Goal: Task Accomplishment & Management: Complete application form

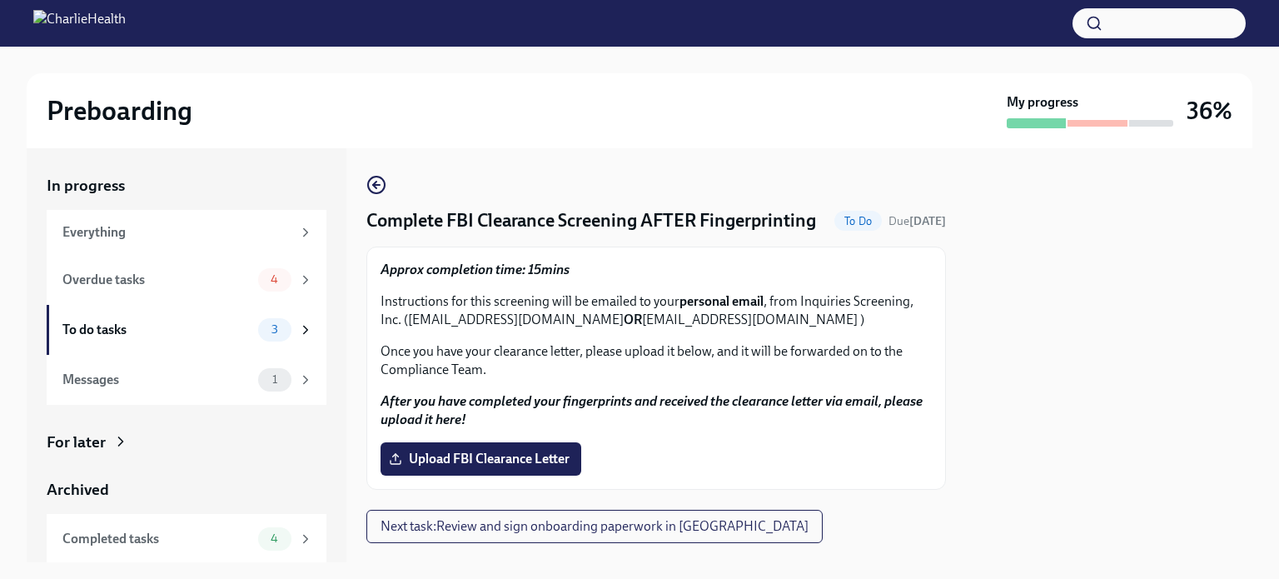
scroll to position [28, 0]
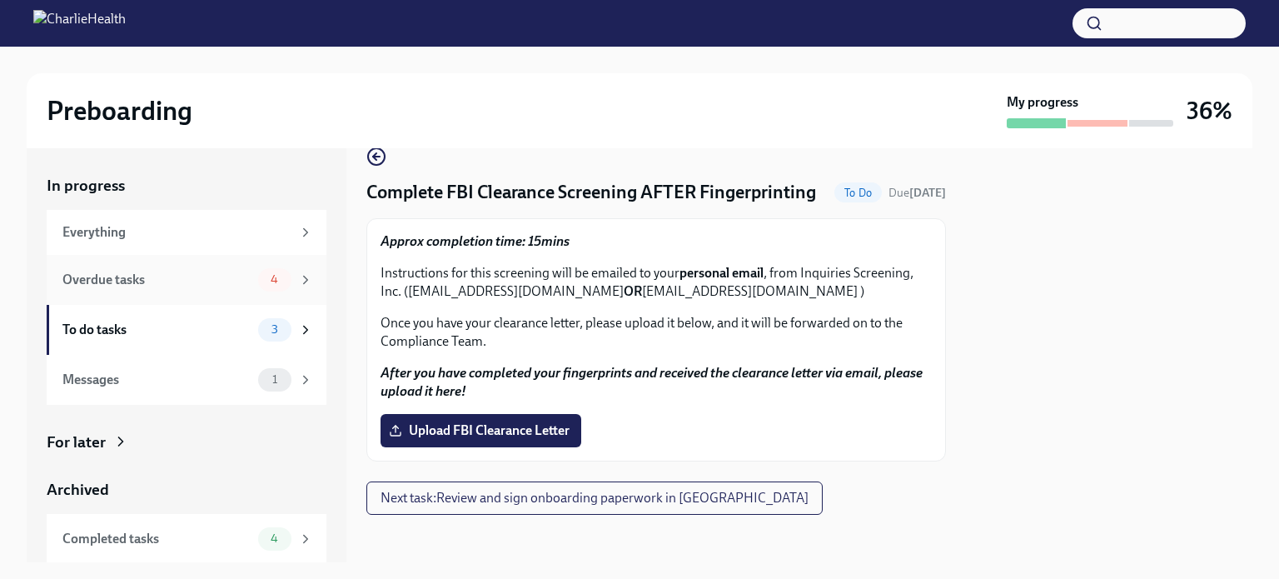
click at [202, 278] on div "Overdue tasks" at bounding box center [156, 280] width 189 height 18
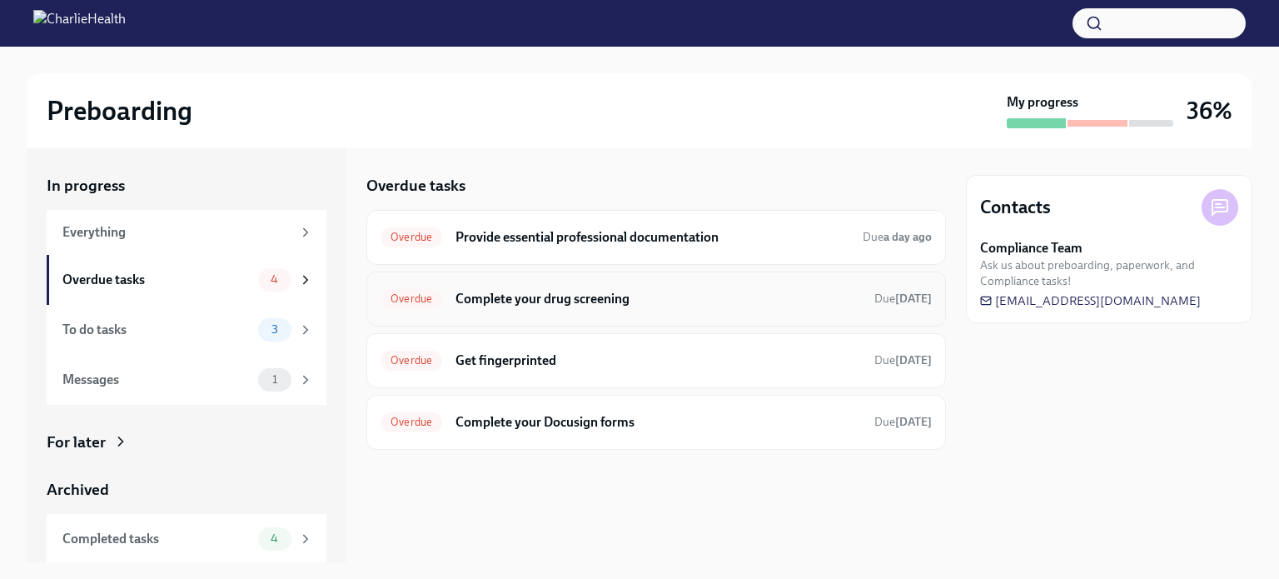
click at [758, 310] on div "Overdue Complete your drug screening Due [DATE]" at bounding box center [656, 299] width 551 height 27
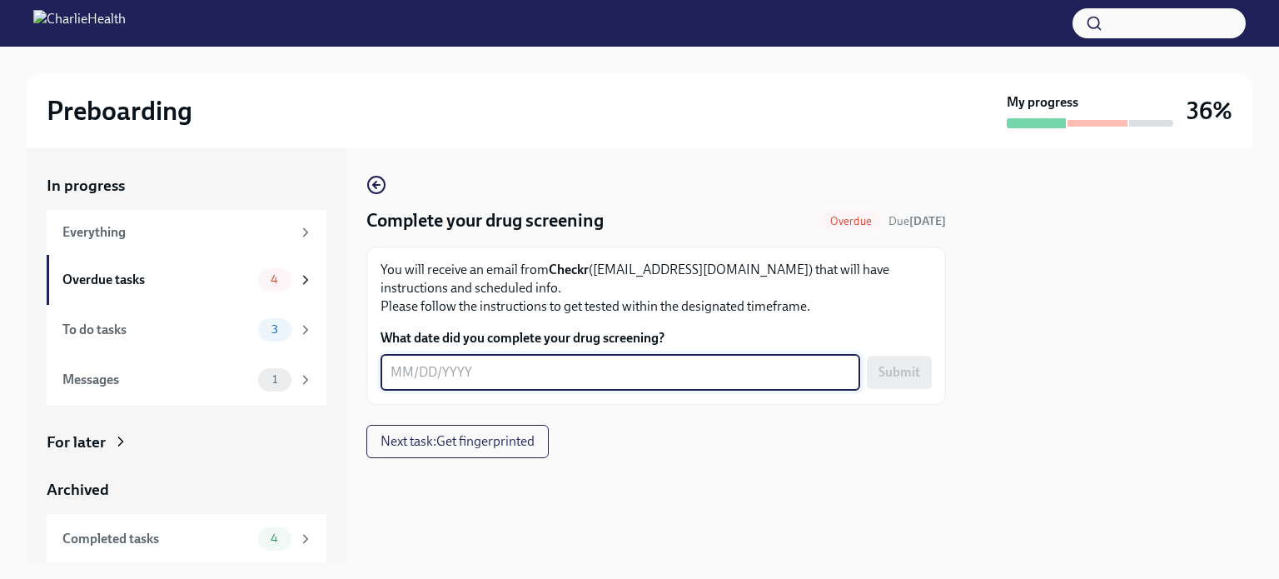
click at [610, 365] on textarea "What date did you complete your drug screening?" at bounding box center [621, 372] width 460 height 20
type textarea "[DATE]"
click at [899, 377] on span "Submit" at bounding box center [900, 372] width 42 height 17
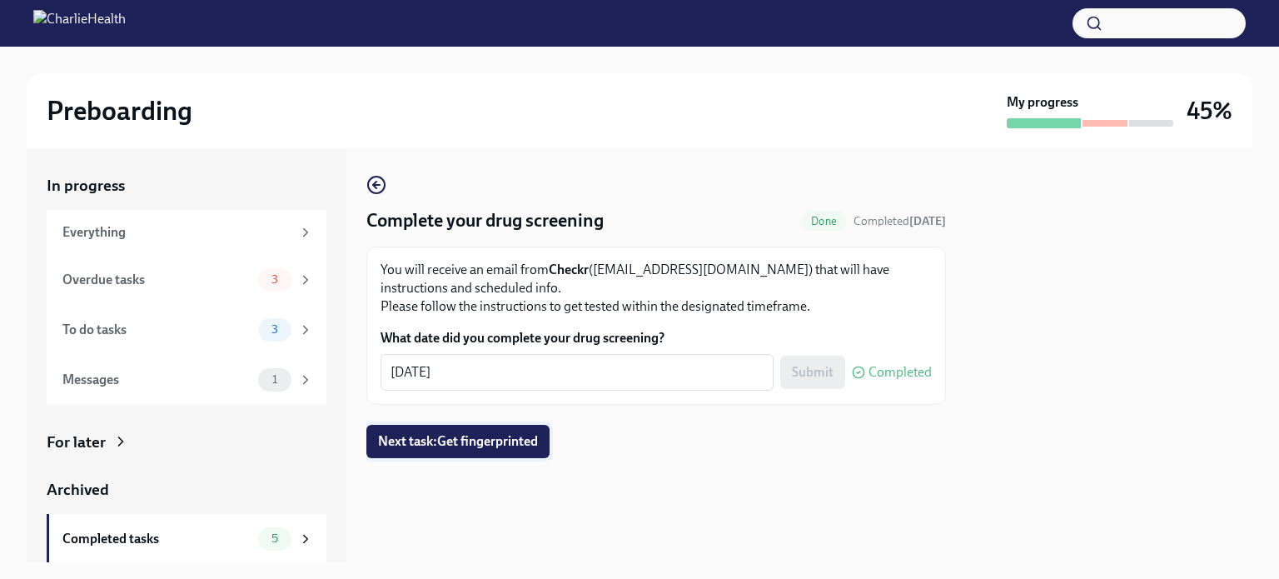
click at [475, 436] on span "Next task : Get fingerprinted" at bounding box center [458, 441] width 160 height 17
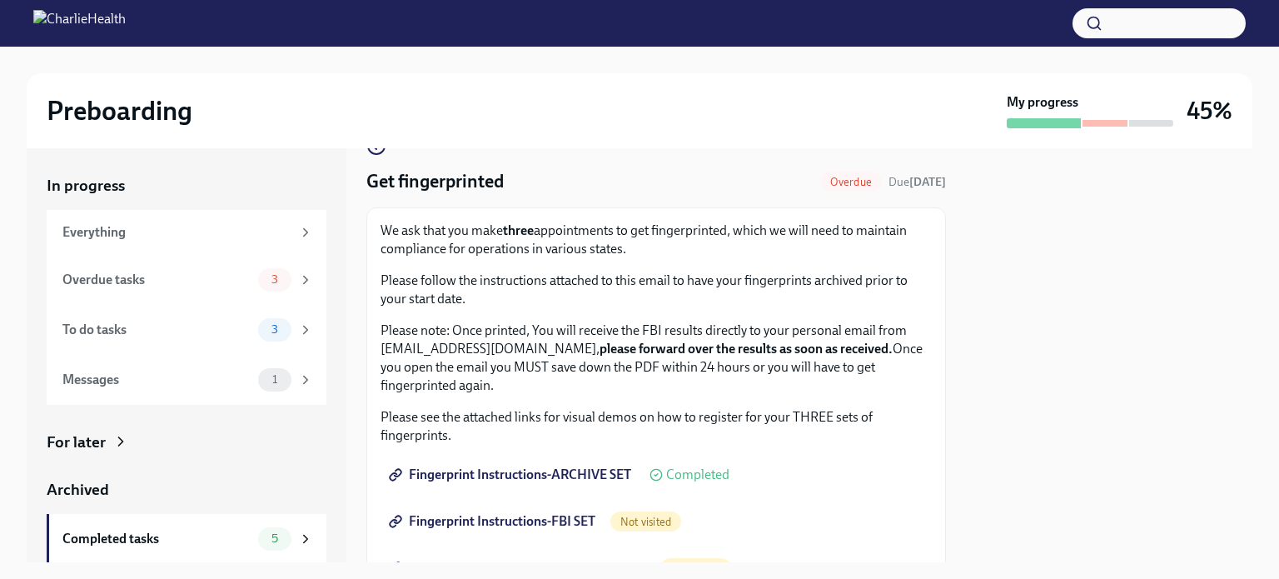
scroll to position [179, 0]
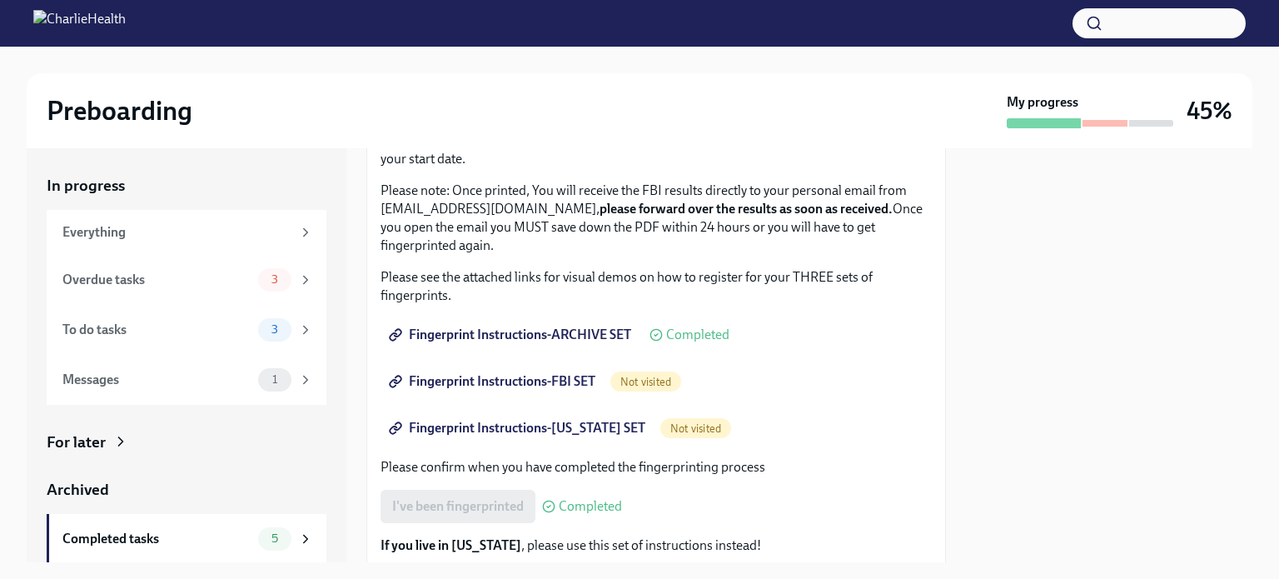
click at [456, 374] on span "Fingerprint Instructions-FBI SET" at bounding box center [493, 381] width 203 height 17
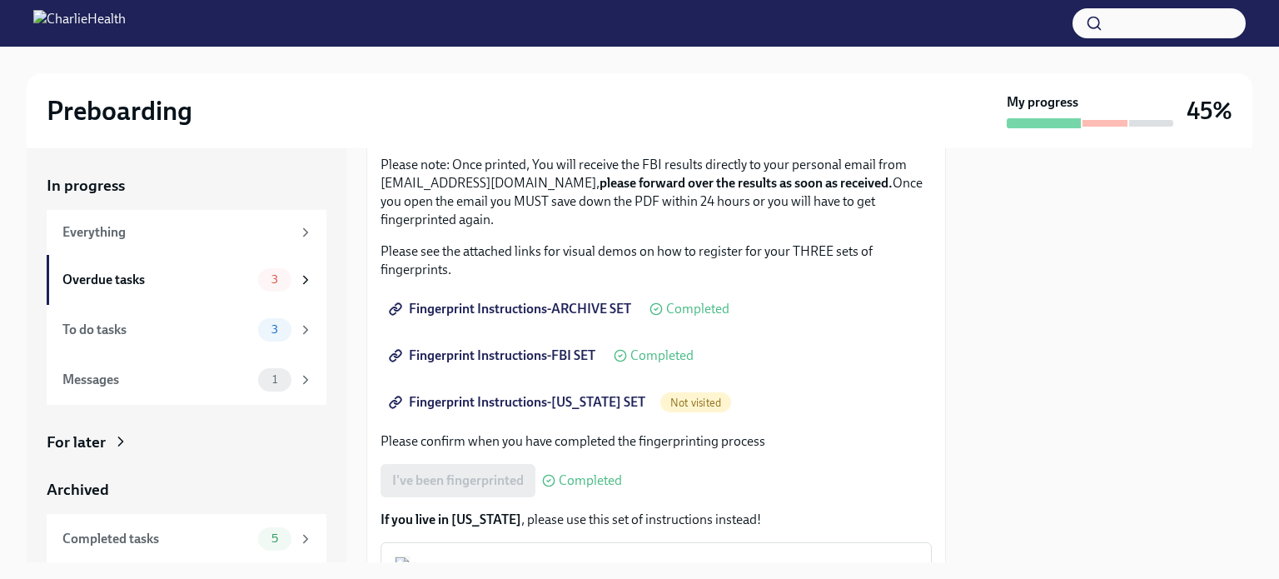
scroll to position [203, 0]
click at [533, 392] on link "Fingerprint Instructions-[US_STATE] SET" at bounding box center [519, 403] width 277 height 33
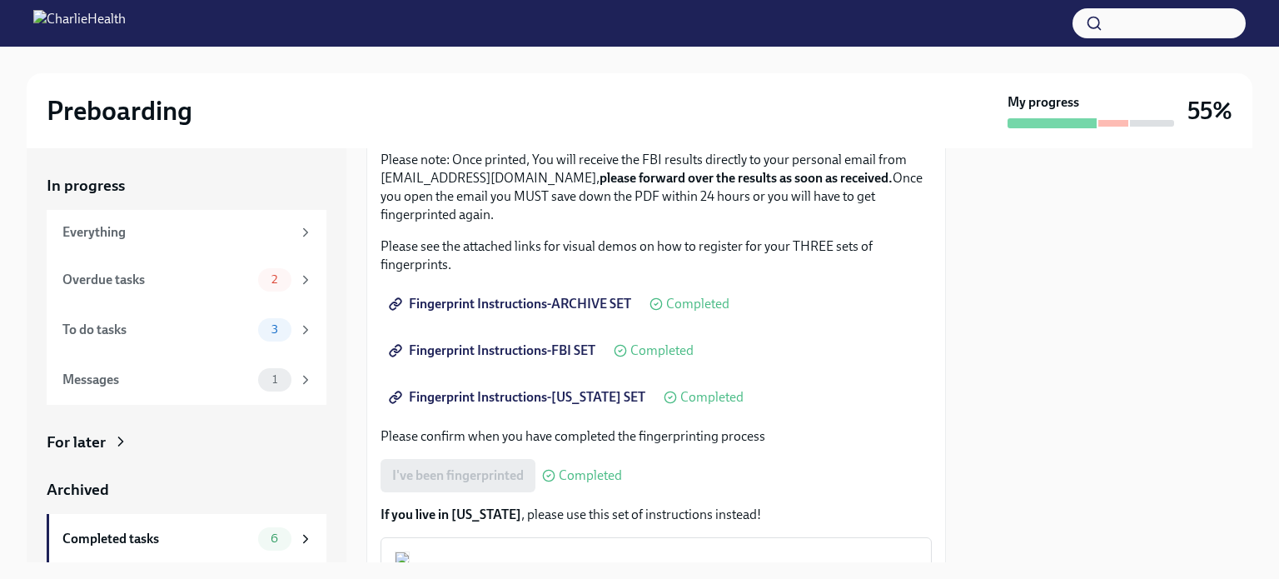
scroll to position [223, 0]
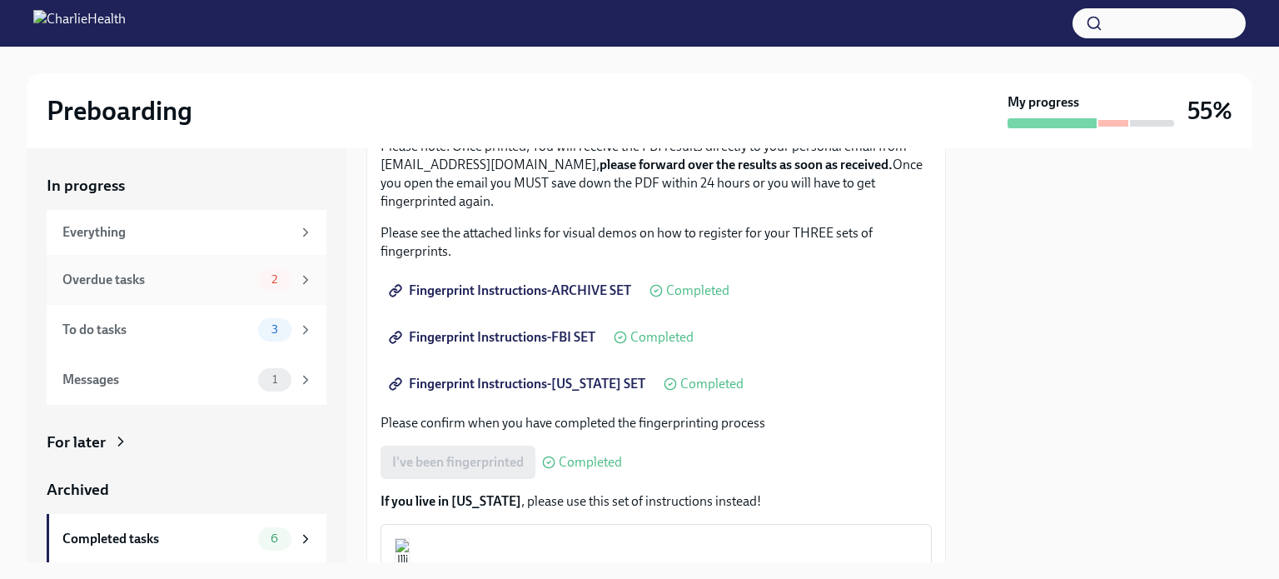
click at [187, 282] on div "Overdue tasks" at bounding box center [156, 280] width 189 height 18
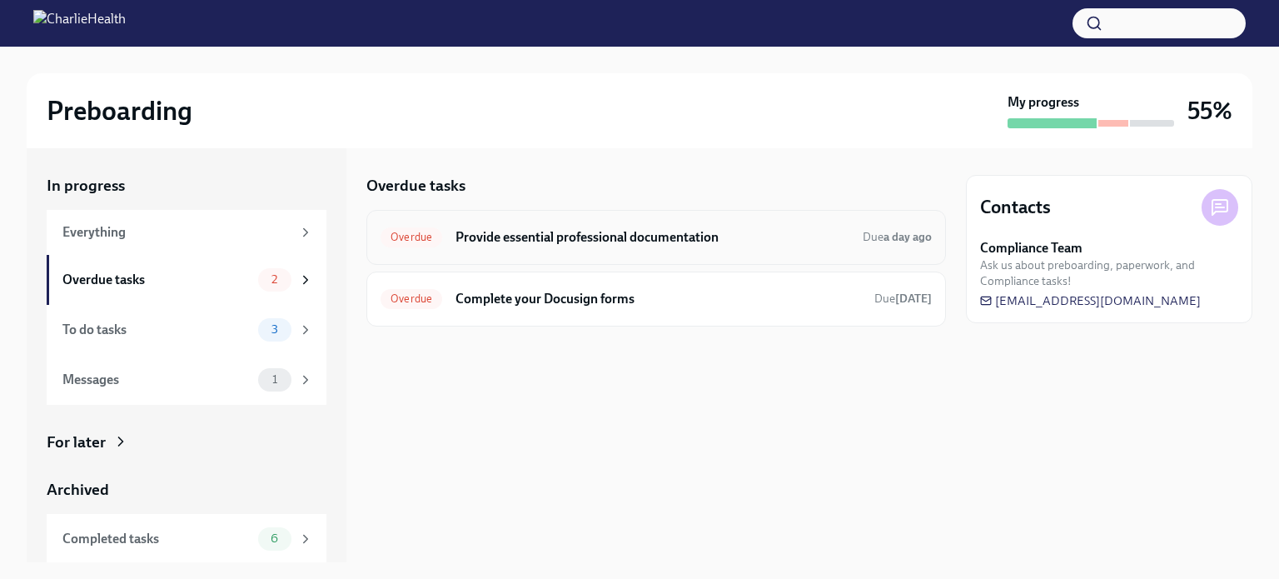
click at [696, 245] on h6 "Provide essential professional documentation" at bounding box center [653, 237] width 394 height 18
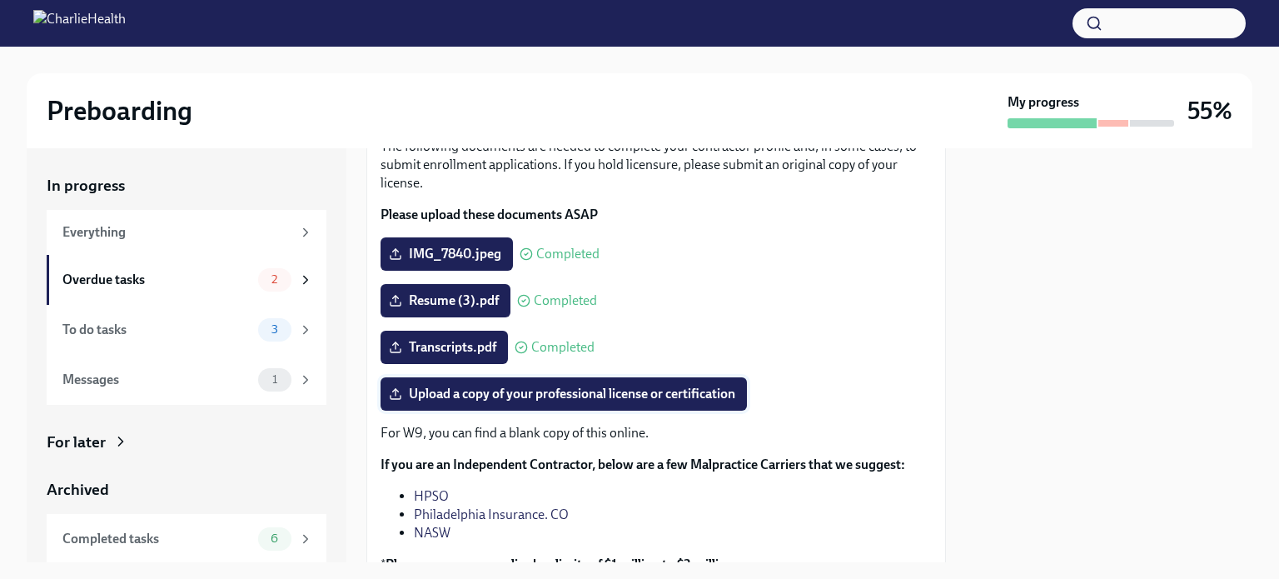
scroll to position [123, 0]
click at [667, 399] on span "Upload a copy of your professional license or certification" at bounding box center [563, 394] width 343 height 17
click at [0, 0] on input "Upload a copy of your professional license or certification" at bounding box center [0, 0] width 0 height 0
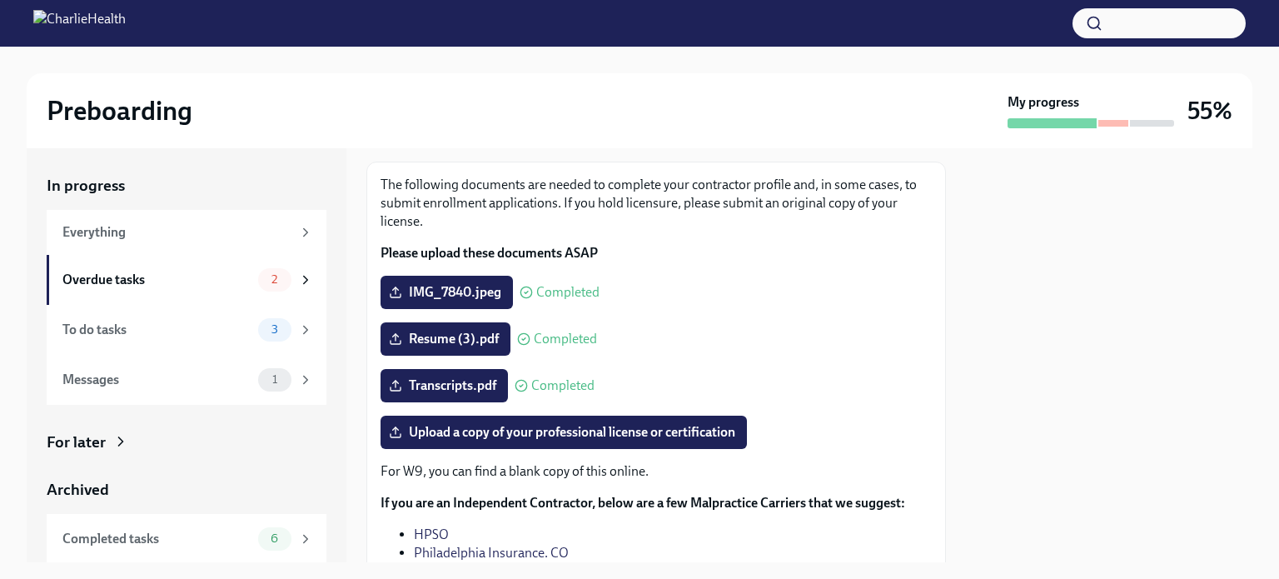
scroll to position [0, 0]
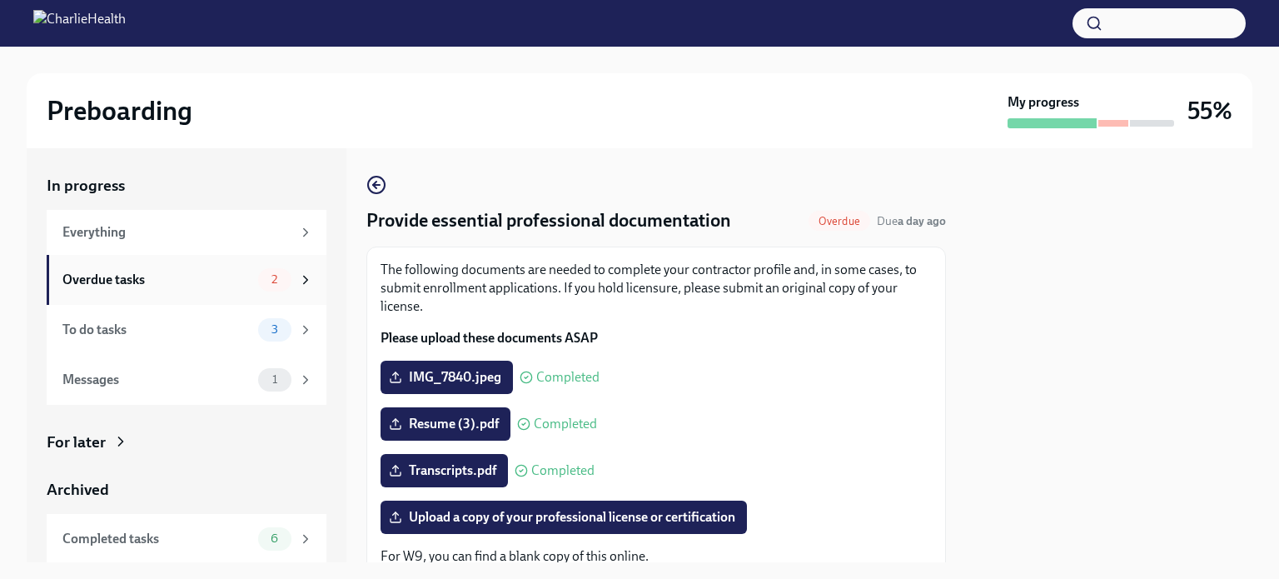
click at [167, 276] on div "Overdue tasks" at bounding box center [156, 280] width 189 height 18
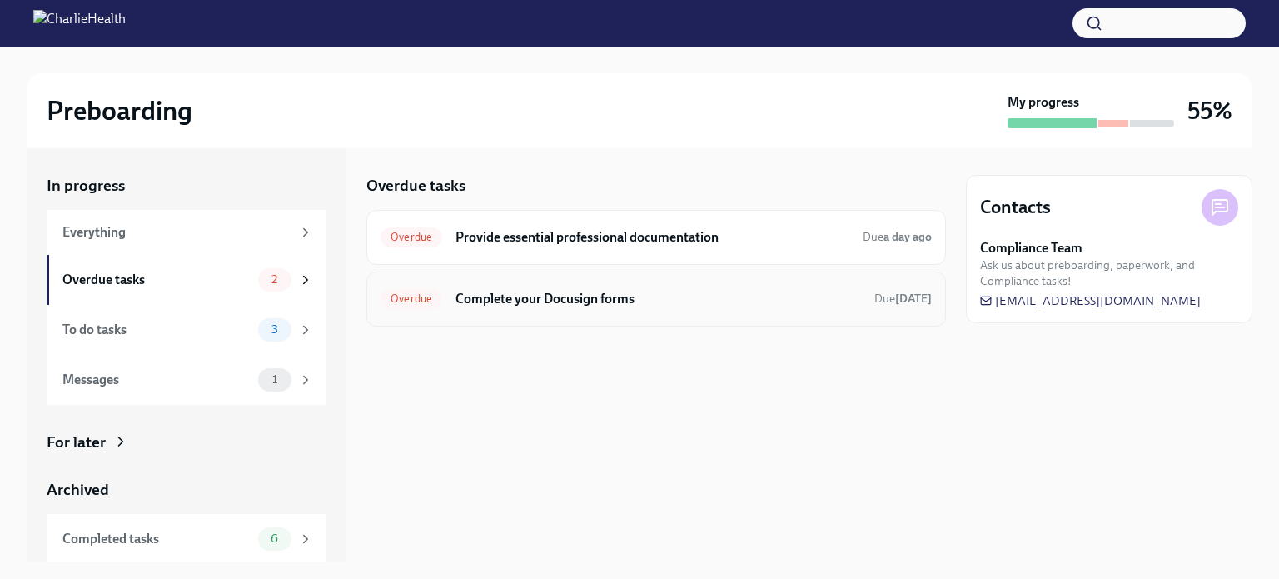
click at [554, 305] on h6 "Complete your Docusign forms" at bounding box center [659, 299] width 406 height 18
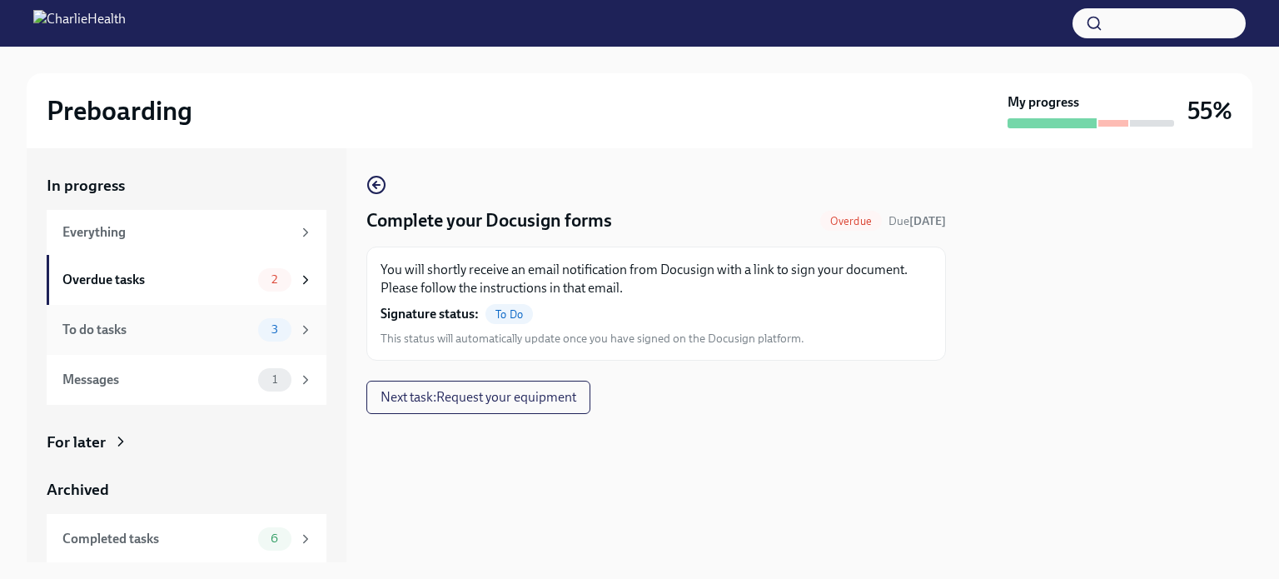
click at [171, 337] on div "To do tasks" at bounding box center [156, 330] width 189 height 18
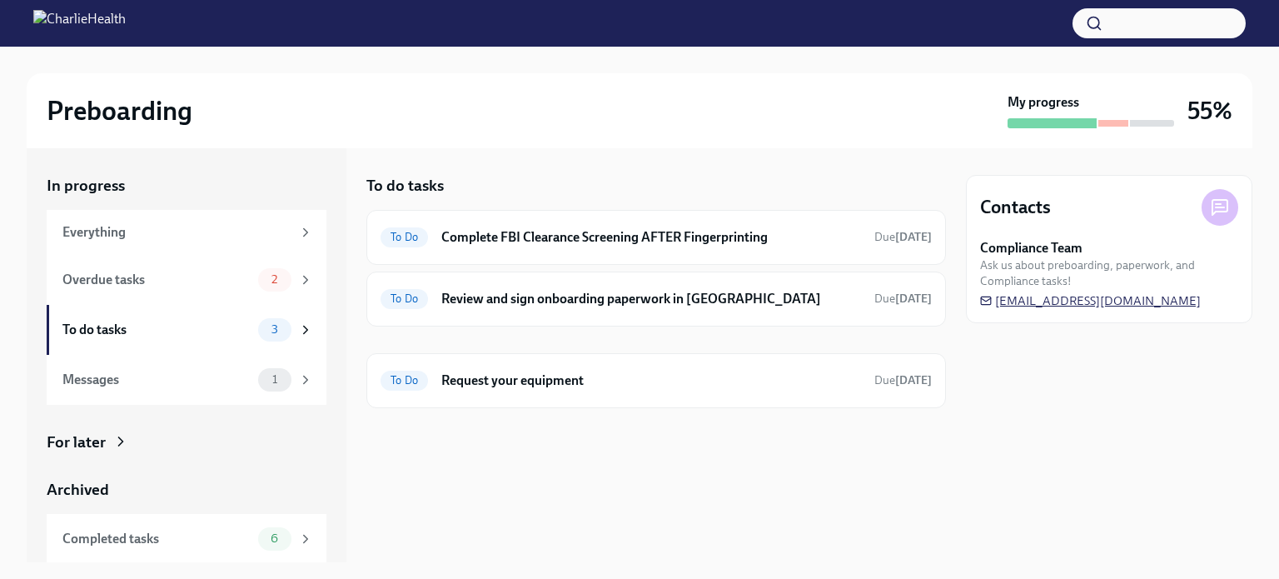
click at [1110, 302] on span "[EMAIL_ADDRESS][DOMAIN_NAME]" at bounding box center [1090, 300] width 221 height 17
drag, startPoint x: 1225, startPoint y: 312, endPoint x: 992, endPoint y: 303, distance: 233.4
click at [992, 303] on div "Contacts Compliance Team Ask us about preboarding, paperwork, and Compliance ta…" at bounding box center [1109, 249] width 287 height 148
drag, startPoint x: 999, startPoint y: 305, endPoint x: 1003, endPoint y: 263, distance: 41.9
drag, startPoint x: 1003, startPoint y: 263, endPoint x: 1043, endPoint y: 302, distance: 55.4
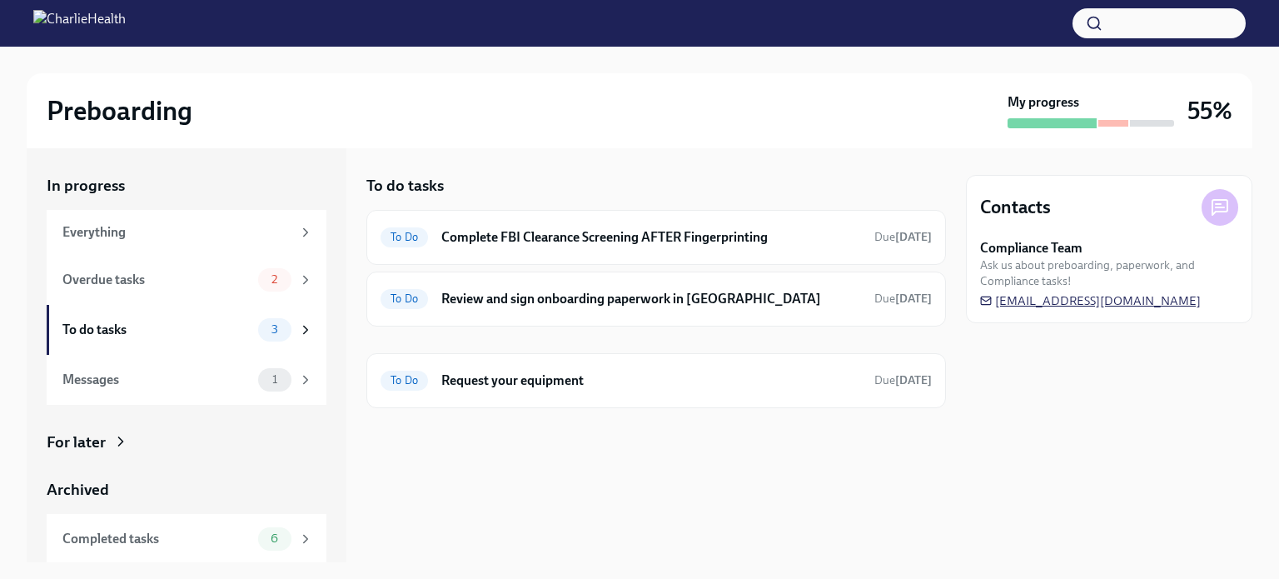
click at [1043, 302] on span "[EMAIL_ADDRESS][DOMAIN_NAME]" at bounding box center [1090, 300] width 221 height 17
click at [162, 296] on div "Overdue tasks 2" at bounding box center [187, 280] width 280 height 50
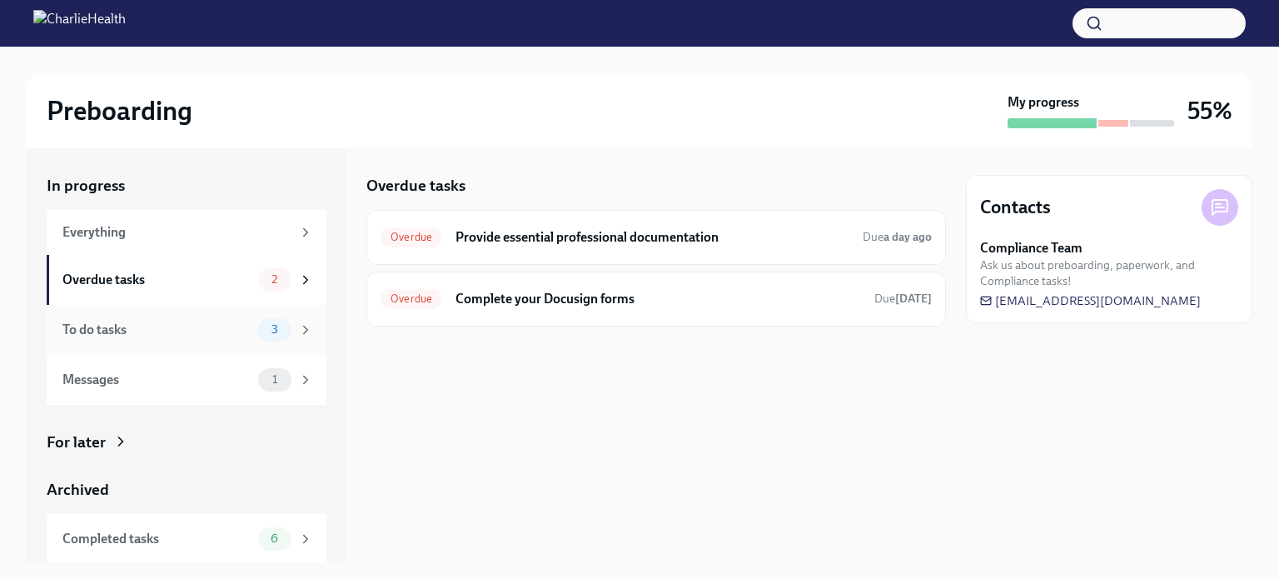
click at [202, 327] on div "To do tasks" at bounding box center [156, 330] width 189 height 18
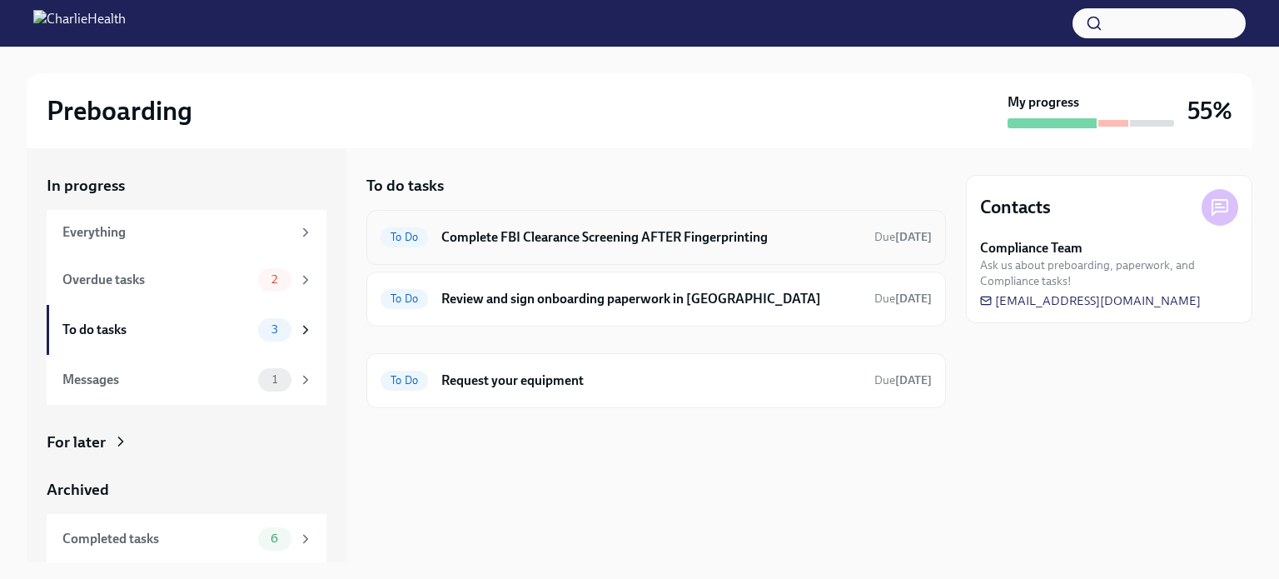
click at [606, 242] on h6 "Complete FBI Clearance Screening AFTER Fingerprinting" at bounding box center [651, 237] width 420 height 18
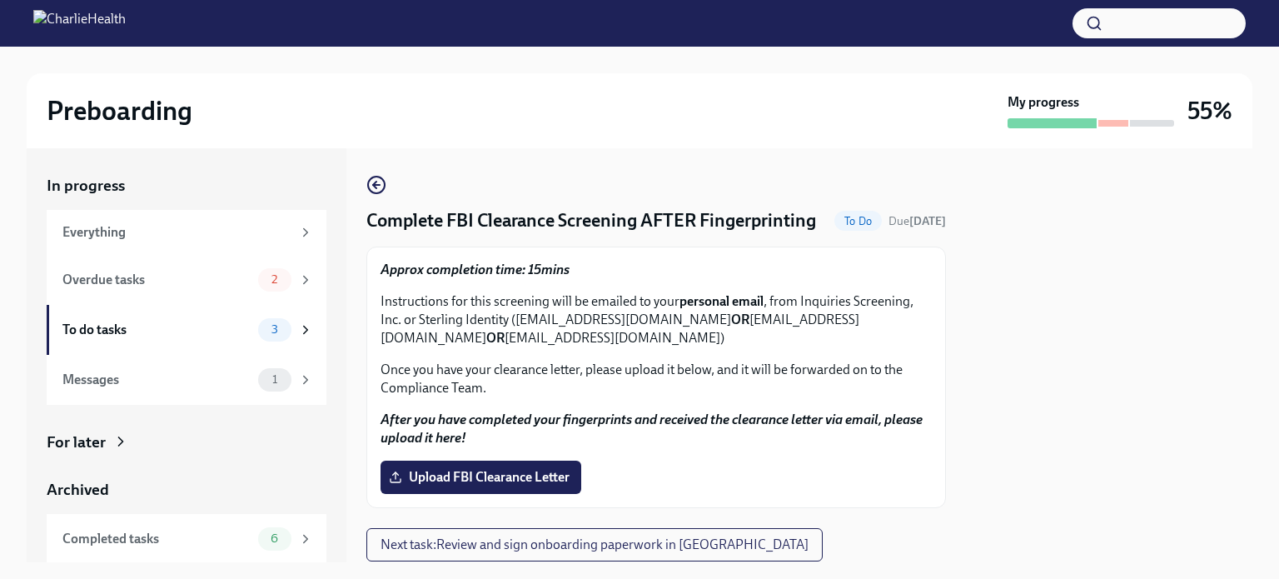
drag, startPoint x: 726, startPoint y: 344, endPoint x: 516, endPoint y: 341, distance: 209.9
click at [516, 341] on p "Instructions for this screening will be emailed to your personal email , from I…" at bounding box center [656, 319] width 551 height 55
click at [751, 347] on p "Instructions for this screening will be emailed to your personal email , from I…" at bounding box center [656, 319] width 551 height 55
drag, startPoint x: 731, startPoint y: 346, endPoint x: 516, endPoint y: 346, distance: 214.9
click at [516, 346] on p "Instructions for this screening will be emailed to your personal email , from I…" at bounding box center [656, 319] width 551 height 55
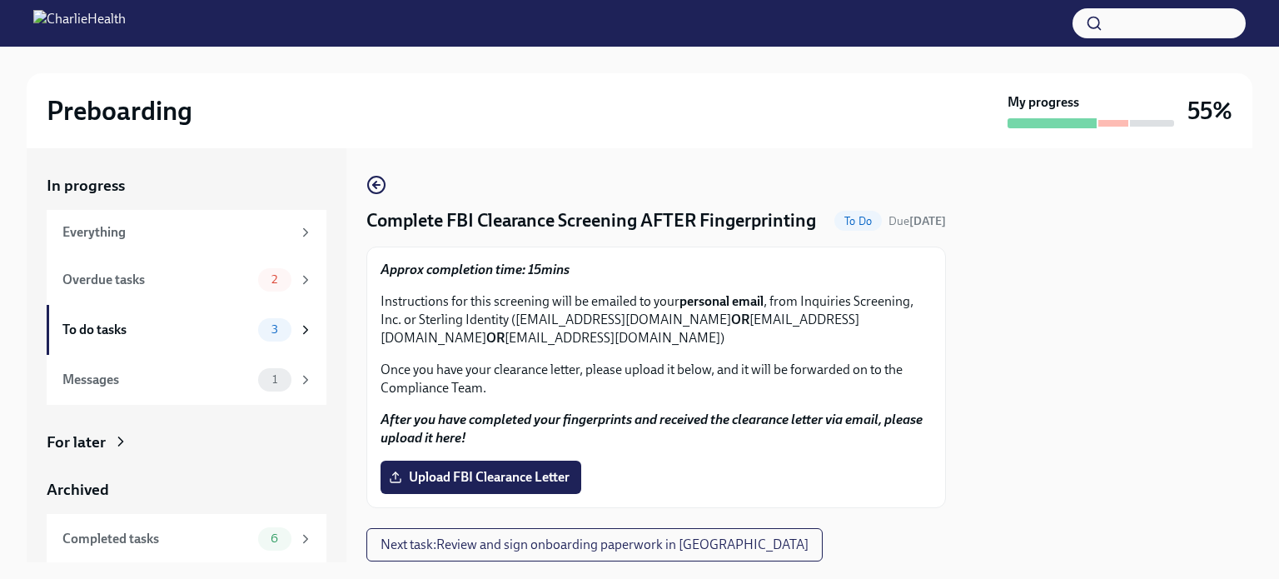
copy p "[EMAIL_ADDRESS][DOMAIN_NAME]"
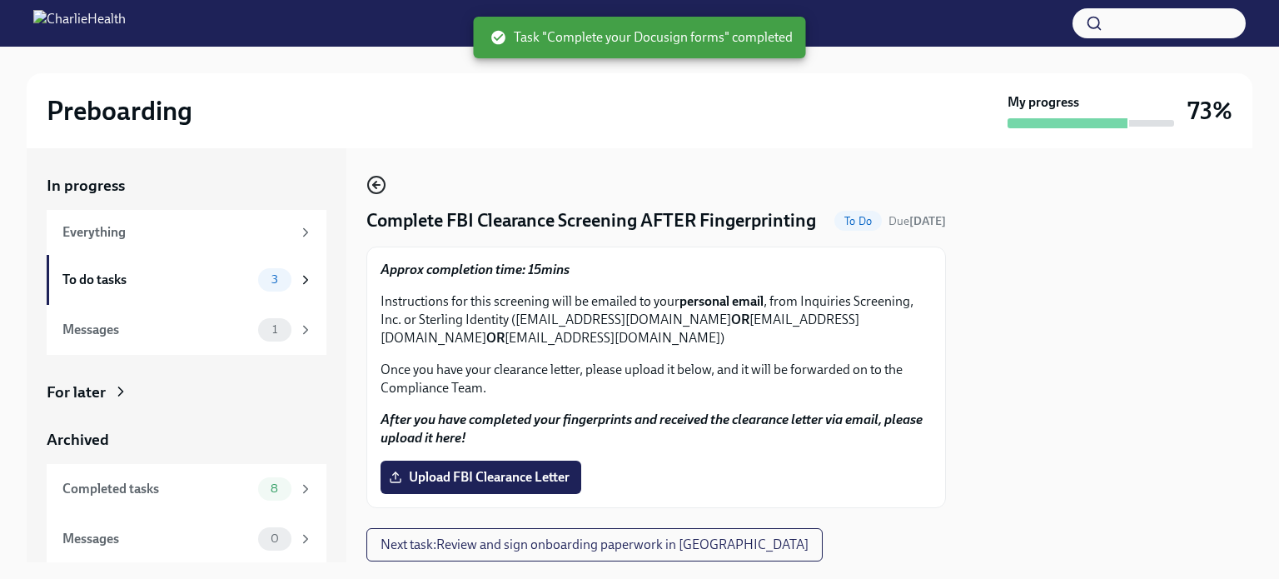
click at [377, 182] on icon "button" at bounding box center [374, 185] width 3 height 7
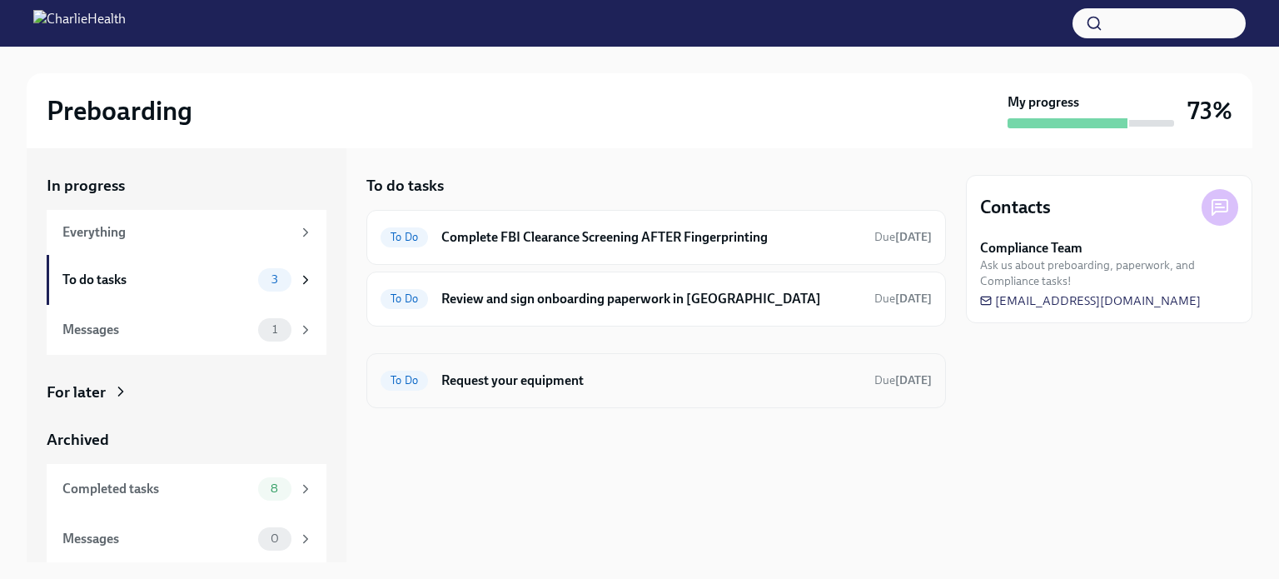
click at [541, 383] on h6 "Request your equipment" at bounding box center [651, 381] width 420 height 18
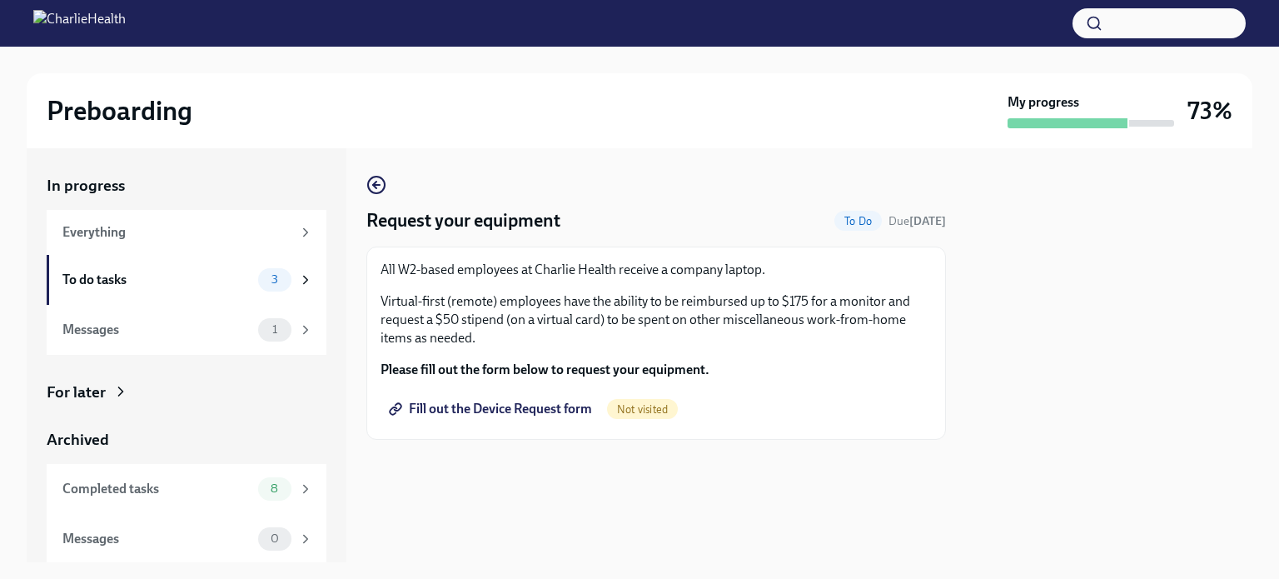
click at [532, 411] on span "Fill out the Device Request form" at bounding box center [492, 409] width 200 height 17
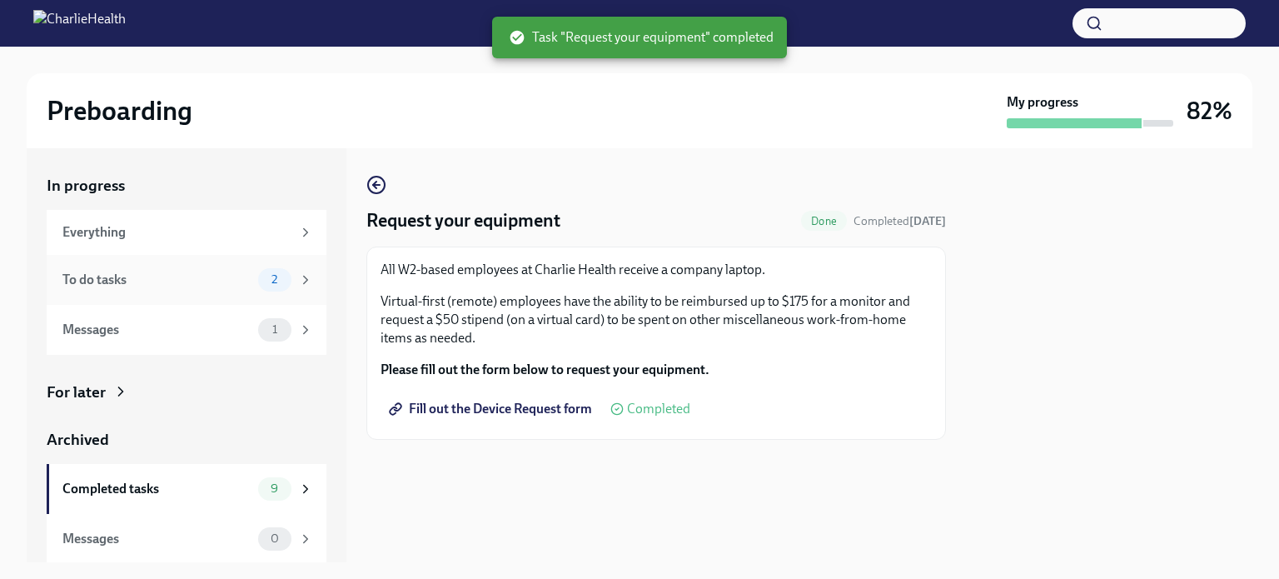
click at [162, 281] on div "To do tasks" at bounding box center [156, 280] width 189 height 18
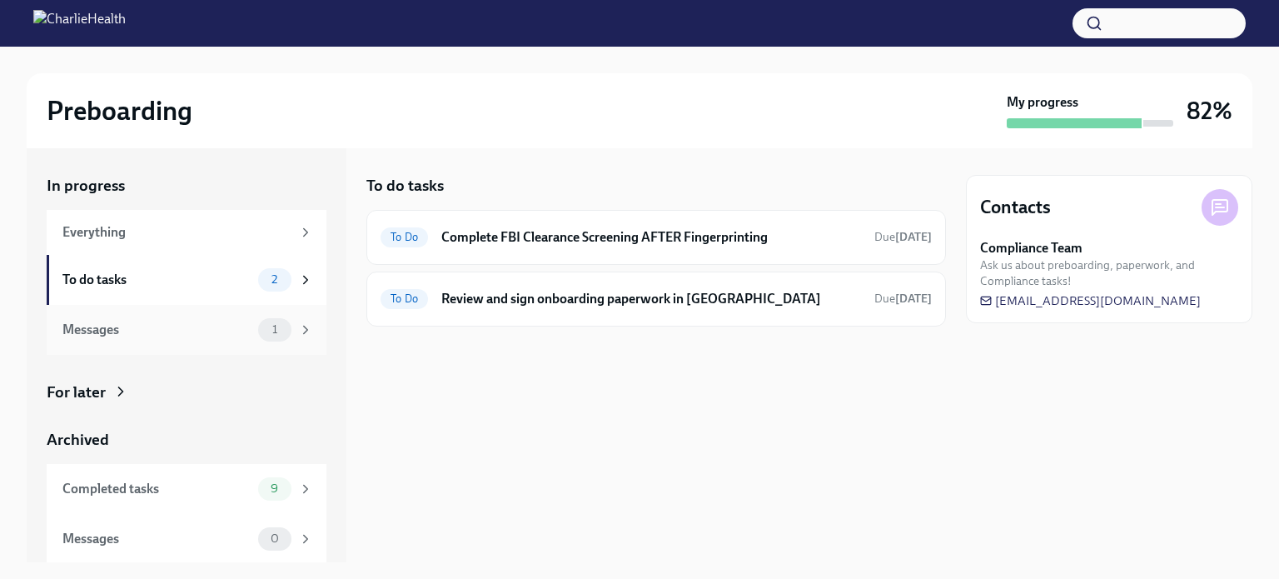
click at [174, 337] on div "Messages" at bounding box center [156, 330] width 189 height 18
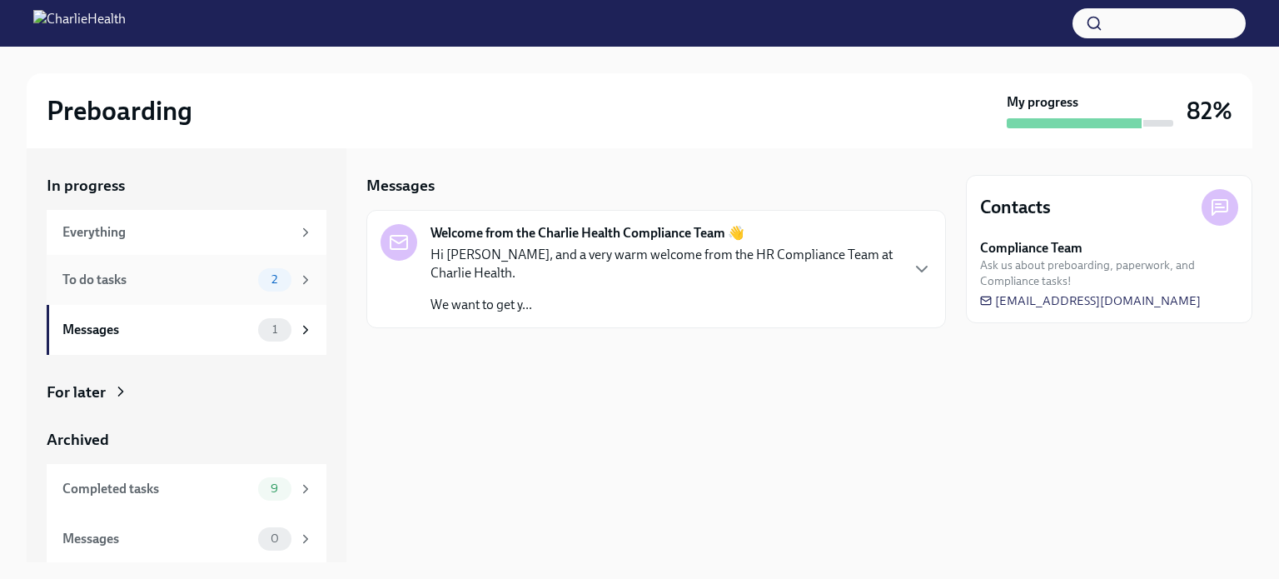
click at [186, 276] on div "To do tasks" at bounding box center [156, 280] width 189 height 18
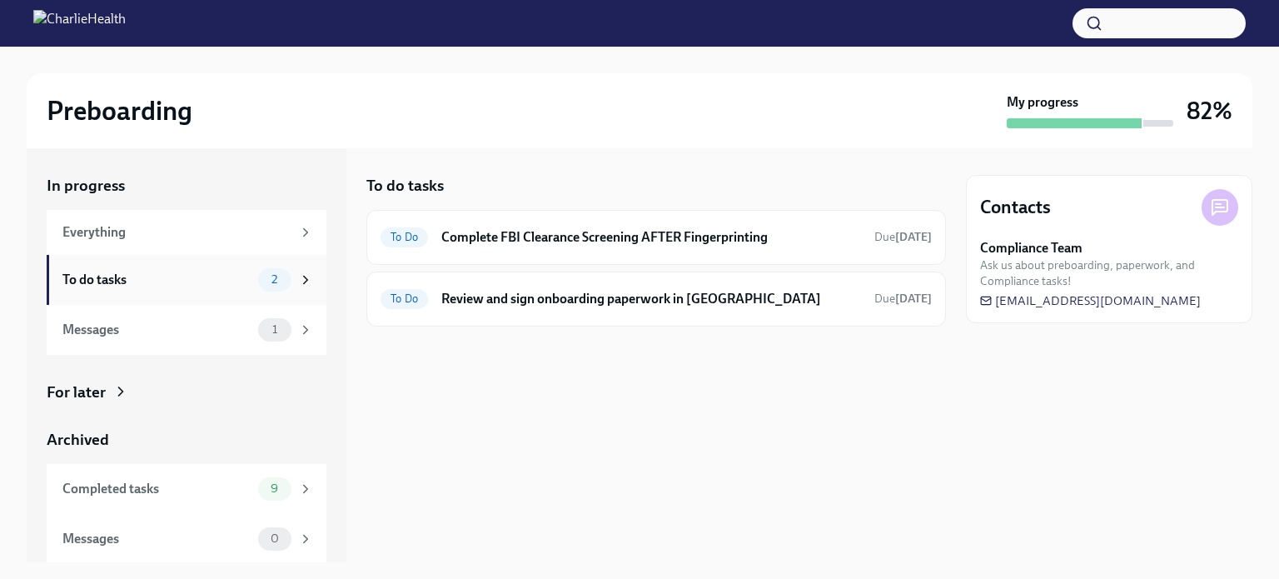
click at [218, 278] on div "To do tasks" at bounding box center [156, 280] width 189 height 18
click at [224, 282] on div "To do tasks" at bounding box center [156, 280] width 189 height 18
click at [167, 481] on div "Completed tasks" at bounding box center [156, 489] width 189 height 18
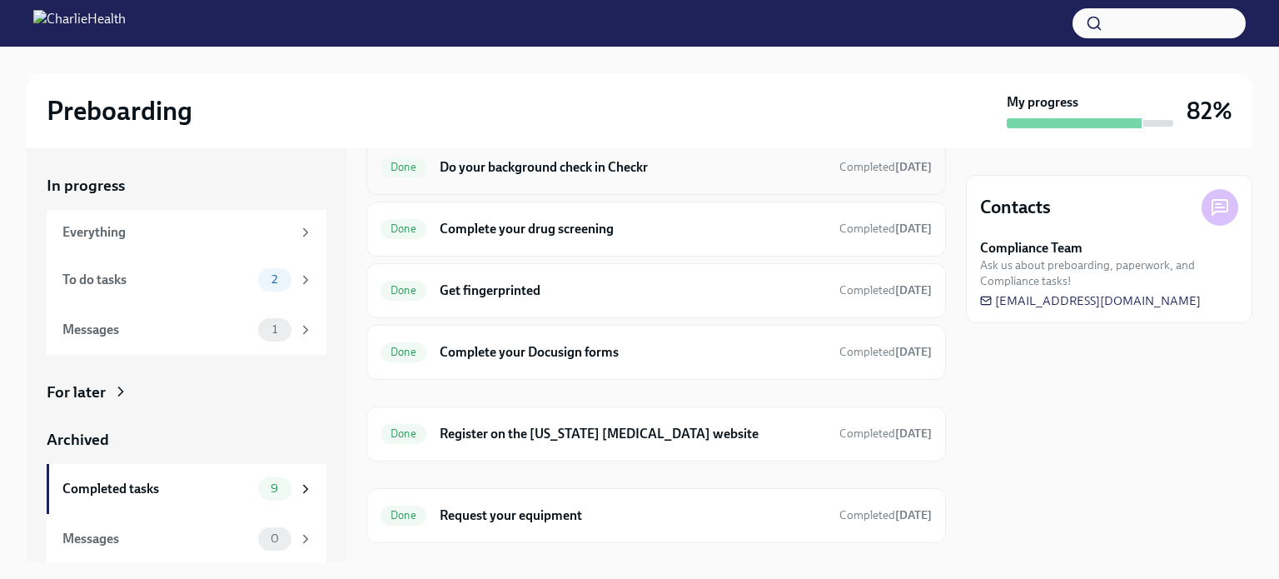
scroll to position [256, 0]
click at [658, 296] on h6 "Get fingerprinted" at bounding box center [633, 290] width 387 height 18
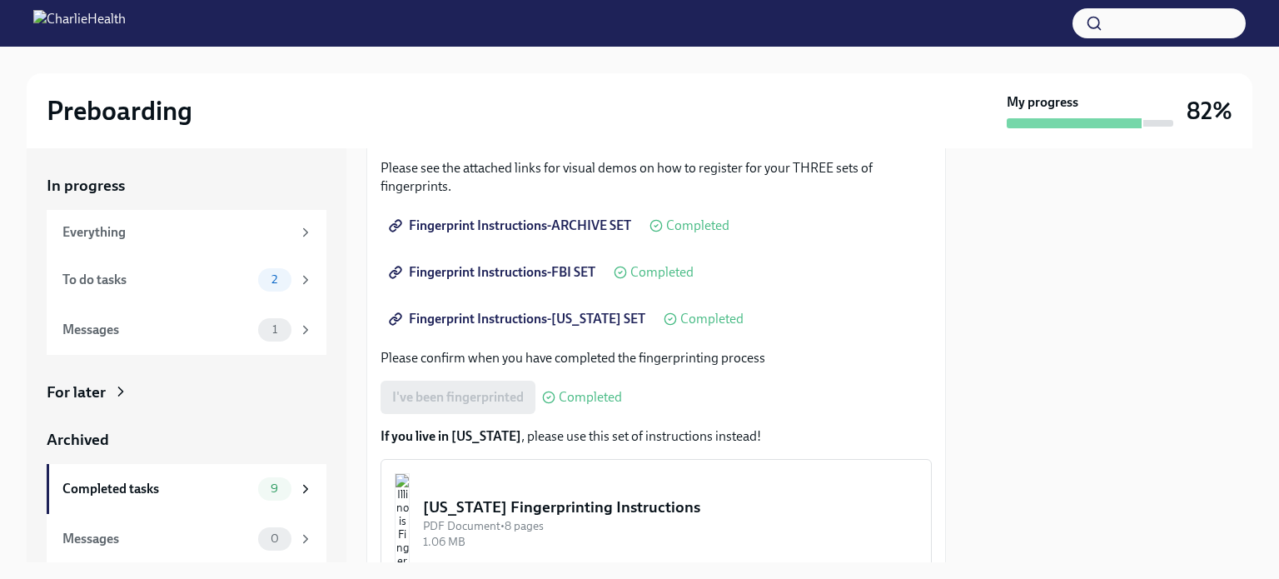
scroll to position [297, 0]
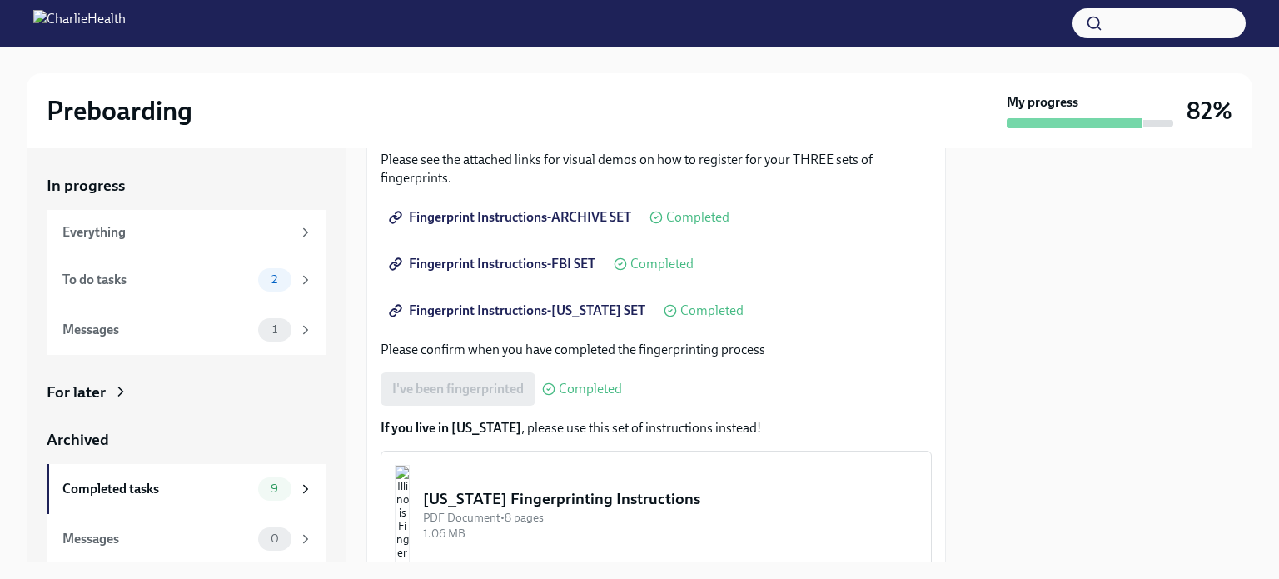
click at [493, 262] on span "Fingerprint Instructions-FBI SET" at bounding box center [493, 264] width 203 height 17
click at [574, 312] on span "Fingerprint Instructions-[US_STATE] SET" at bounding box center [518, 310] width 253 height 17
